Goal: Connect with others: Connect with others

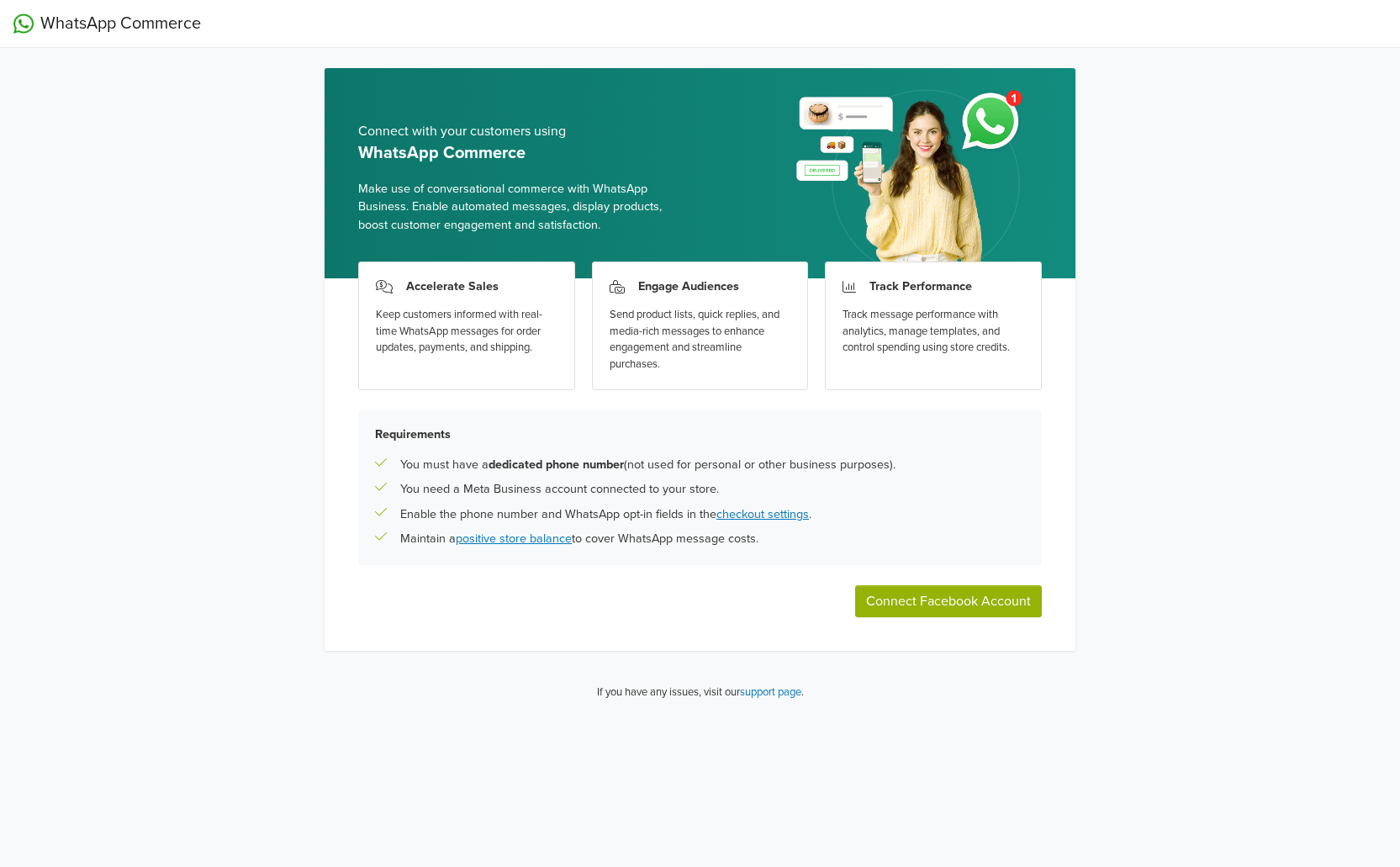
click at [939, 601] on button "Connect Facebook Account" at bounding box center [948, 601] width 187 height 32
click at [921, 602] on button "Connect Facebook Account" at bounding box center [948, 601] width 187 height 32
click at [945, 590] on button "Connect Facebook Account" at bounding box center [948, 601] width 187 height 32
click at [899, 598] on button "Connect Facebook Account" at bounding box center [948, 601] width 187 height 32
click at [977, 603] on button "Connect Facebook Account" at bounding box center [948, 601] width 187 height 32
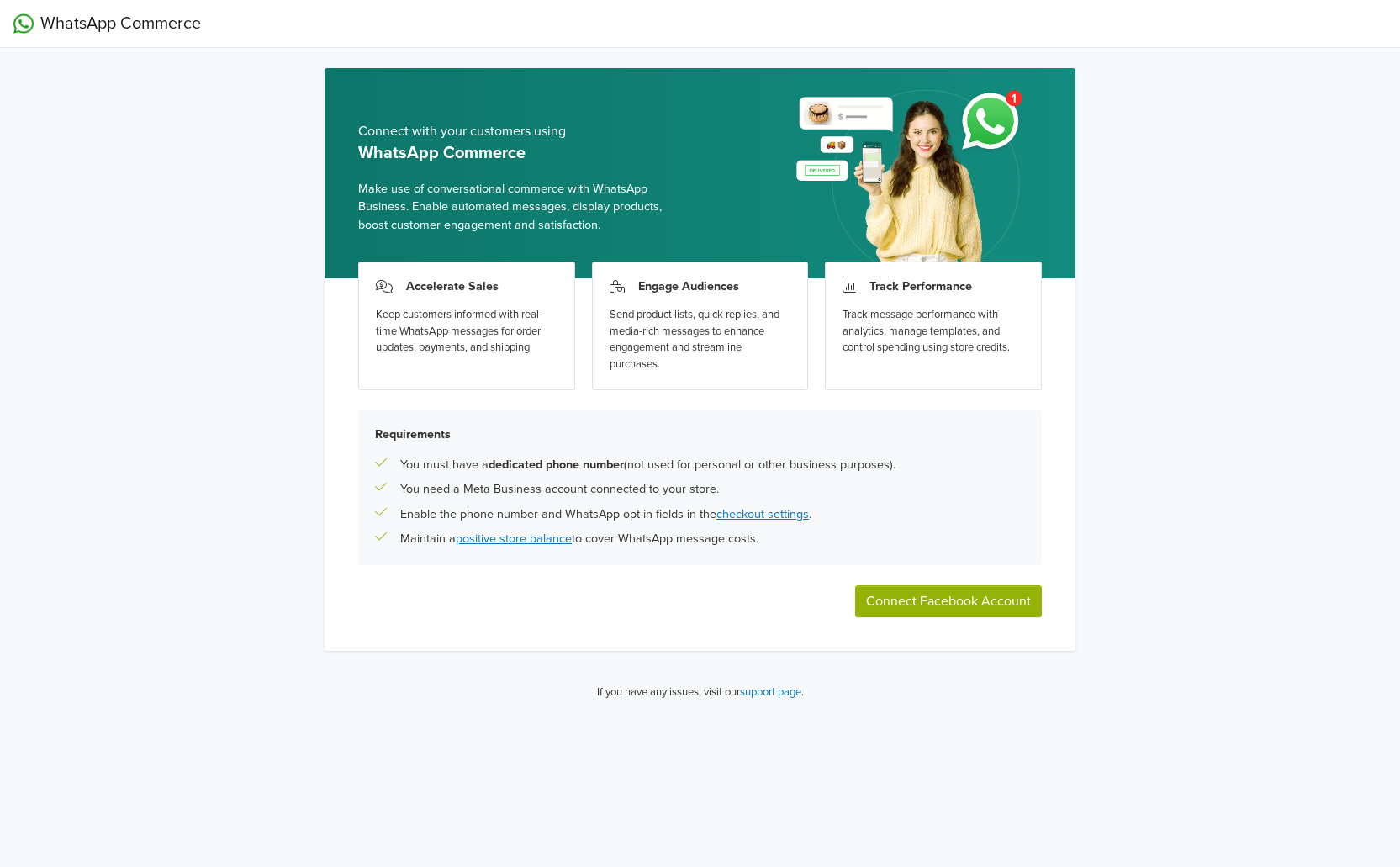
click at [883, 592] on button "Connect Facebook Account" at bounding box center [948, 601] width 187 height 32
click at [953, 603] on button "Connect Facebook Account" at bounding box center [948, 601] width 187 height 32
click at [891, 715] on html "WhatsApp Commerce Connect with your customers using WhatsApp Commerce Make use …" at bounding box center [700, 357] width 1400 height 715
